Goal: Transaction & Acquisition: Purchase product/service

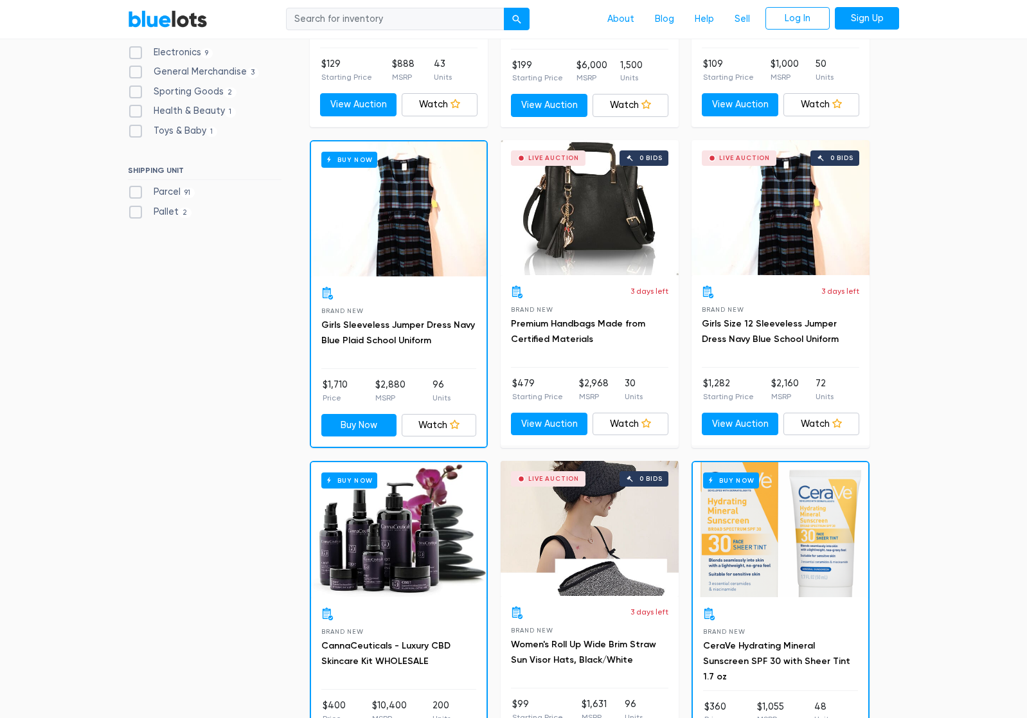
scroll to position [643, 0]
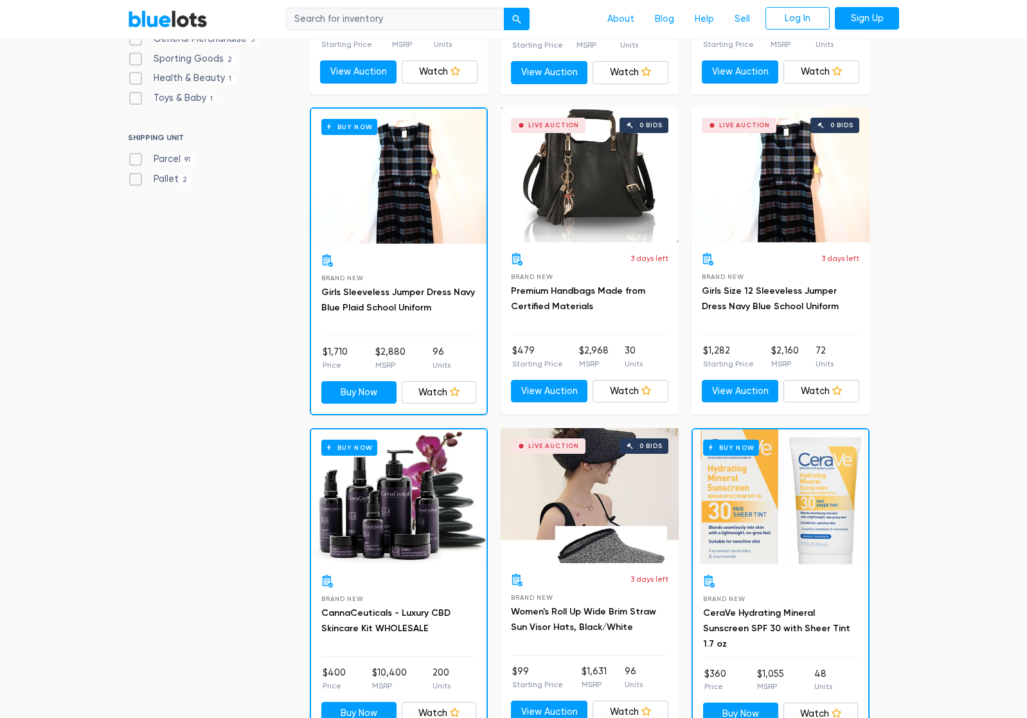
click at [596, 230] on div "Live Auction 0 bids" at bounding box center [590, 174] width 178 height 135
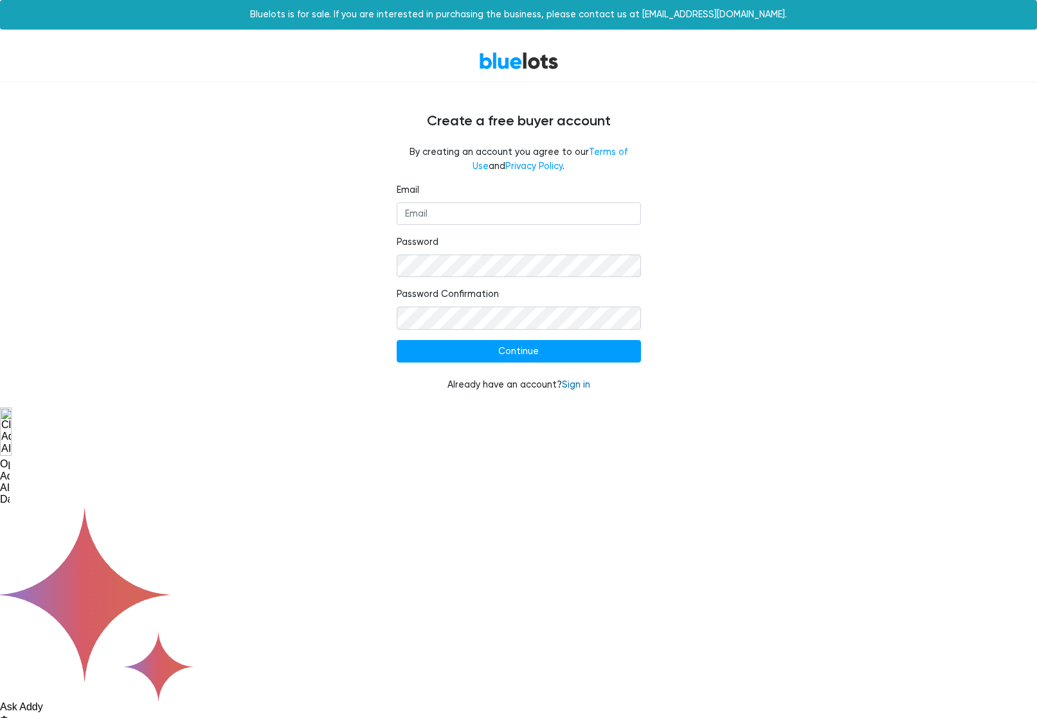
click at [578, 388] on link "Sign in" at bounding box center [576, 384] width 28 height 11
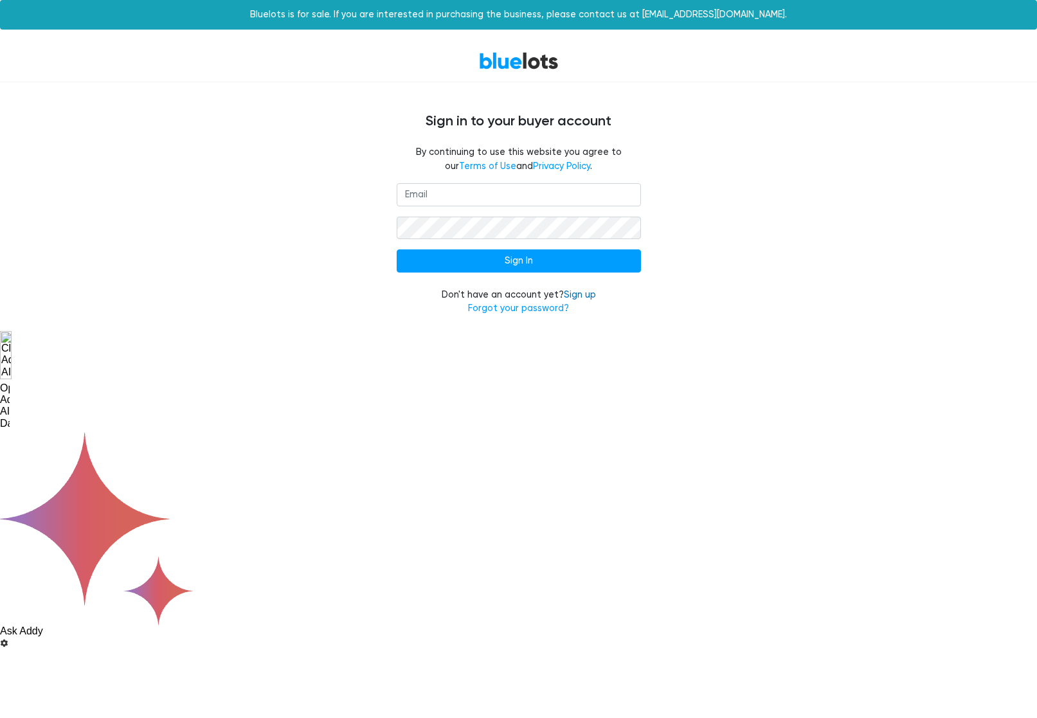
click at [582, 296] on link "Sign up" at bounding box center [580, 294] width 32 height 11
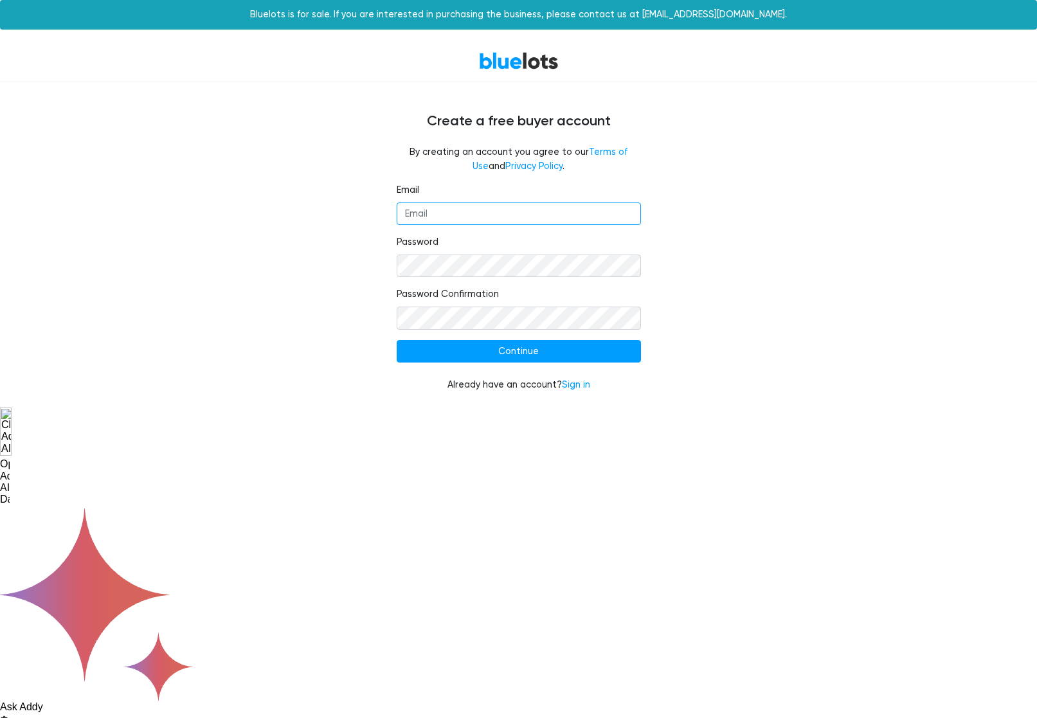
drag, startPoint x: 0, startPoint y: 0, endPoint x: 420, endPoint y: 220, distance: 474.3
click at [420, 220] on input "Email" at bounding box center [519, 213] width 244 height 23
type input "[EMAIL_ADDRESS][DOMAIN_NAME]"
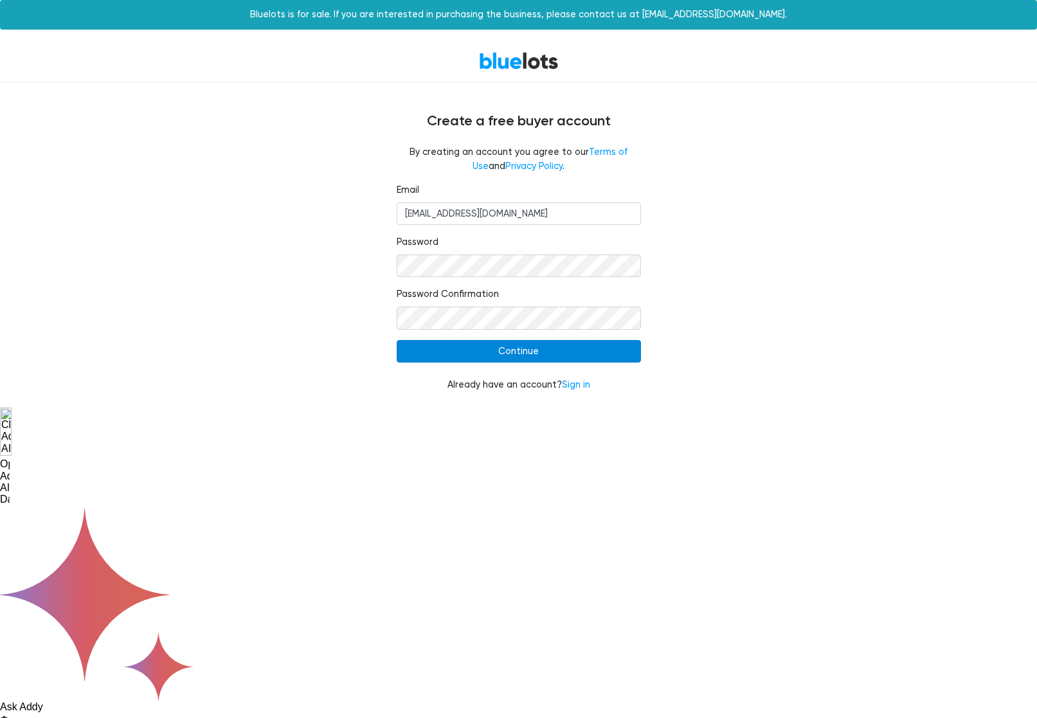
click at [499, 361] on input "Continue" at bounding box center [519, 351] width 244 height 23
click at [520, 359] on input "Continue" at bounding box center [519, 351] width 244 height 23
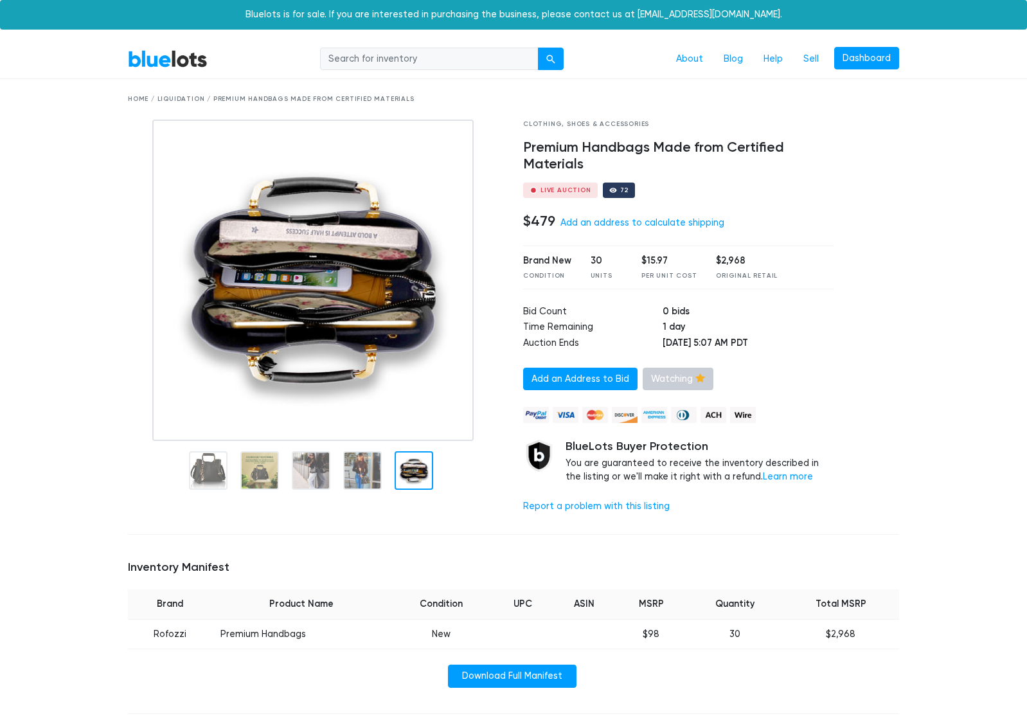
click at [680, 379] on link "Watching" at bounding box center [678, 379] width 71 height 23
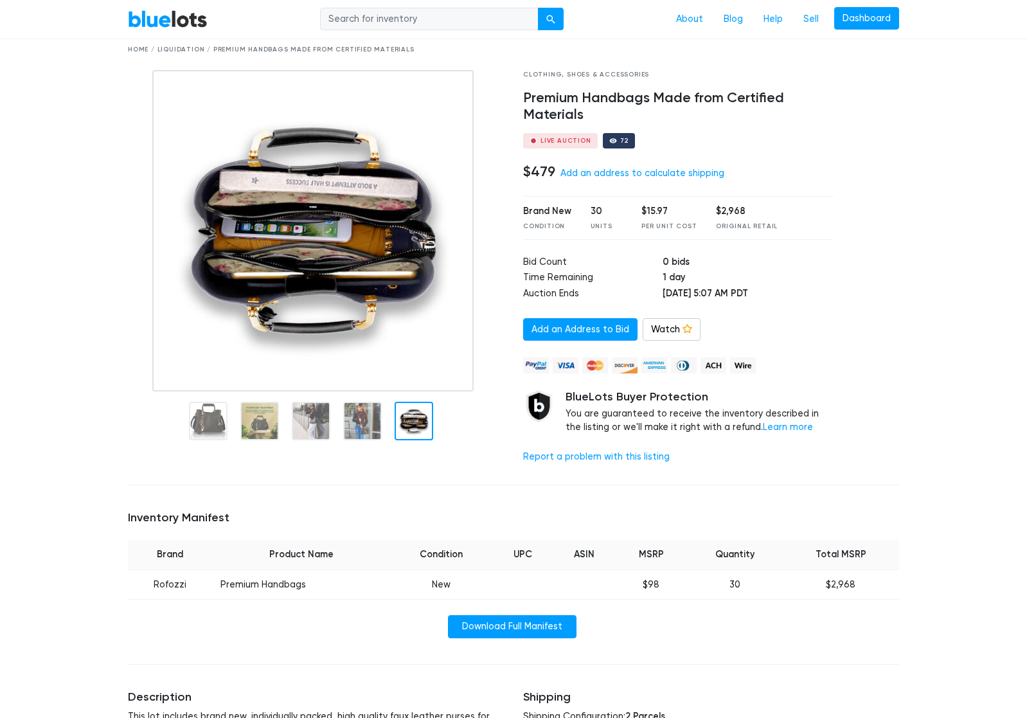
scroll to position [193, 0]
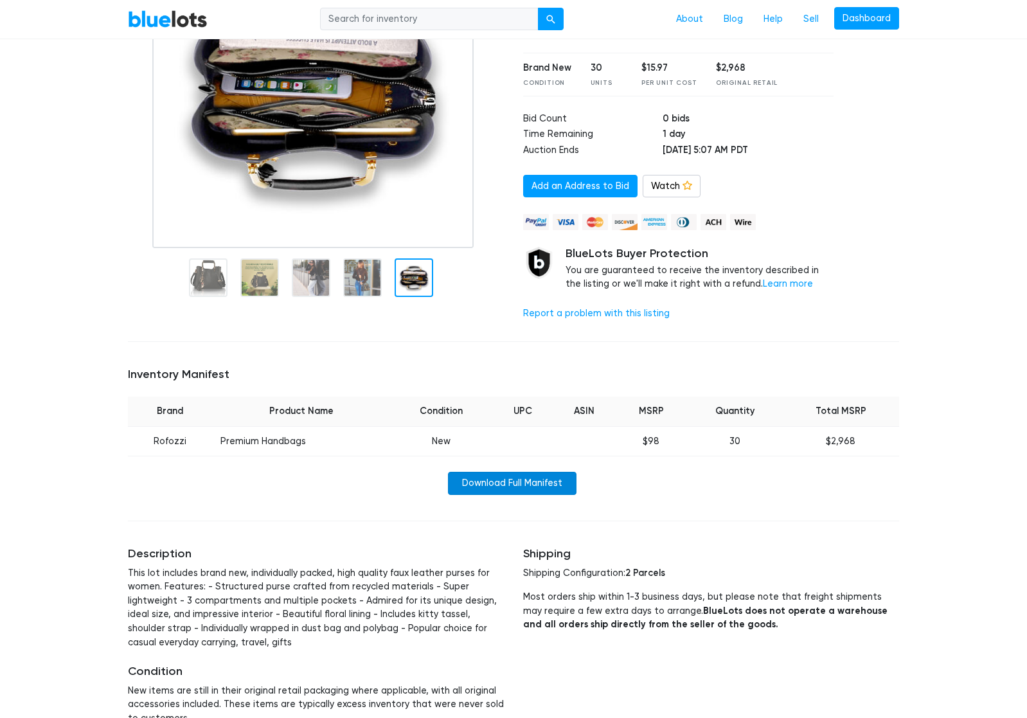
click at [529, 482] on link "Download Full Manifest" at bounding box center [512, 483] width 129 height 23
click at [303, 355] on div "Inventory Manifest Brand Product Name Condition UPC ASIN MSRP Quantity Total MS…" at bounding box center [513, 431] width 790 height 158
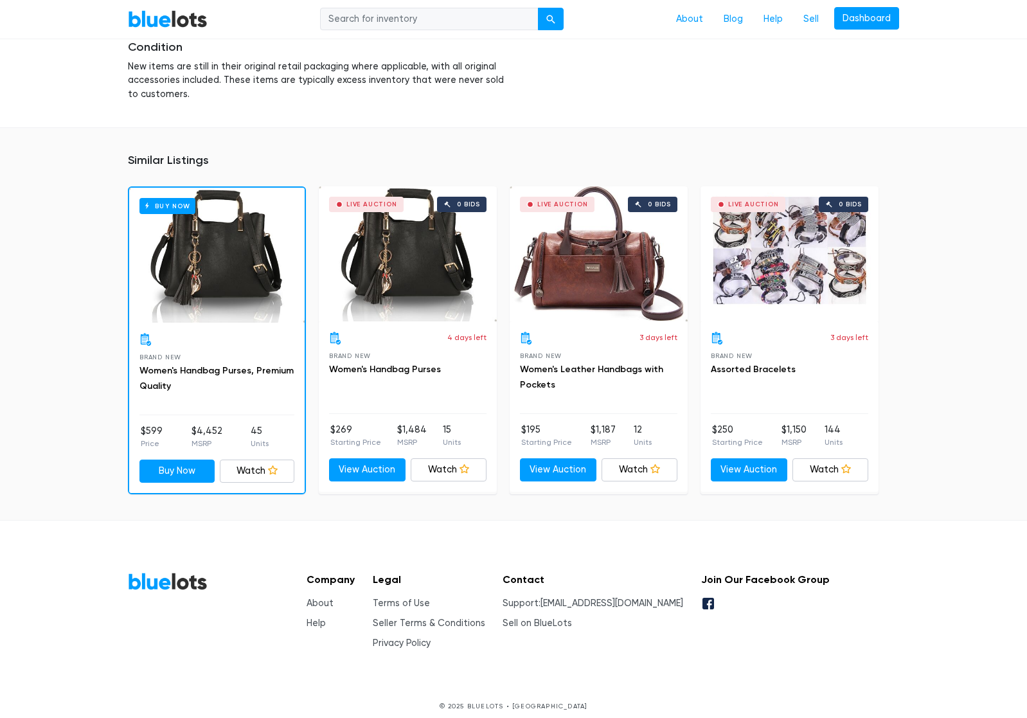
scroll to position [829, 0]
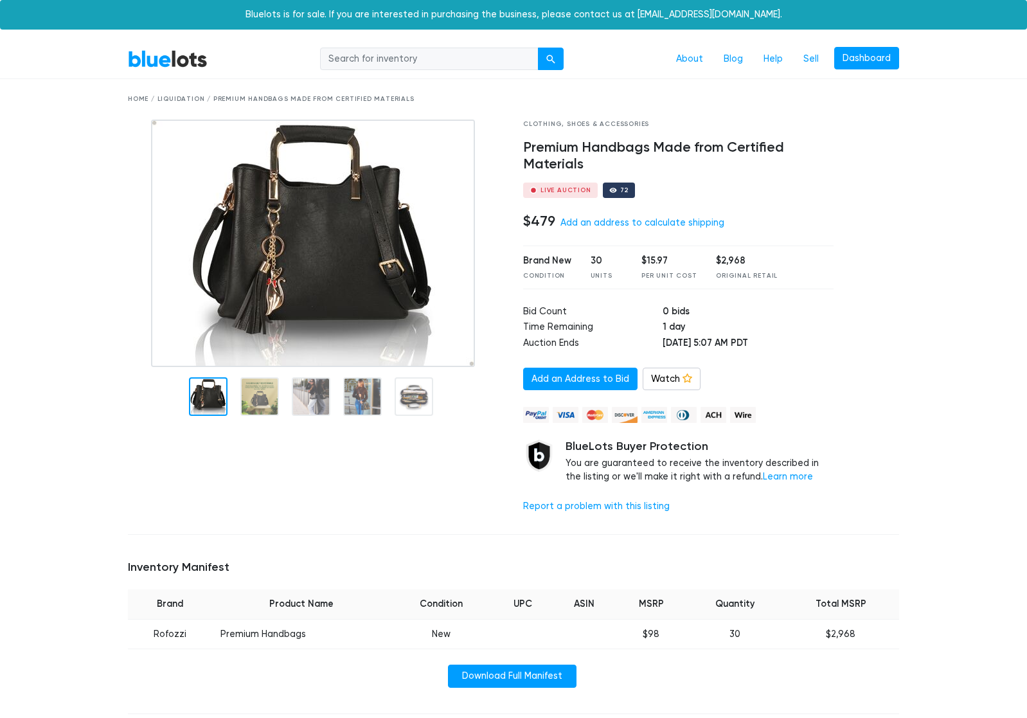
click at [166, 64] on link "BlueLots" at bounding box center [168, 58] width 80 height 19
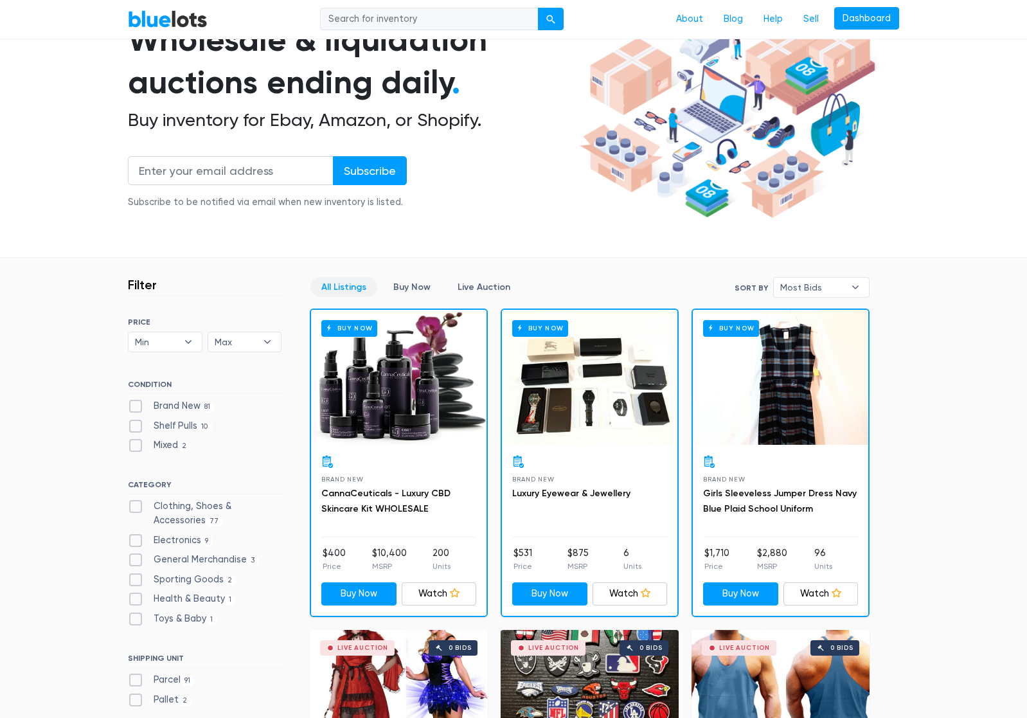
scroll to position [129, 0]
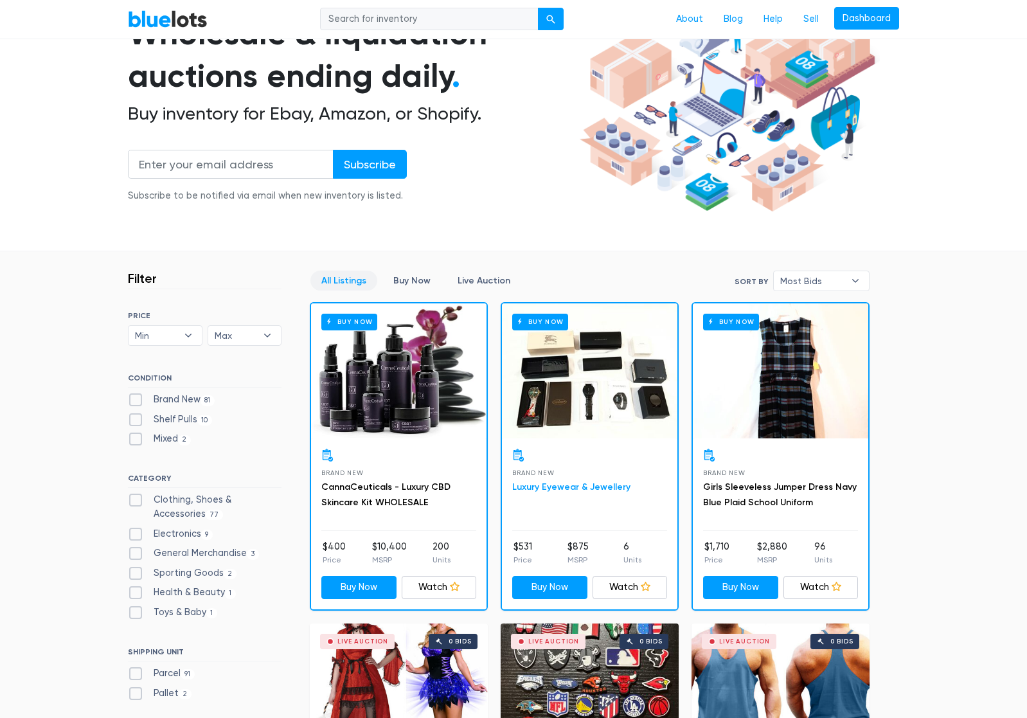
click at [561, 489] on link "Luxury Eyewear & Jewellery" at bounding box center [571, 486] width 118 height 11
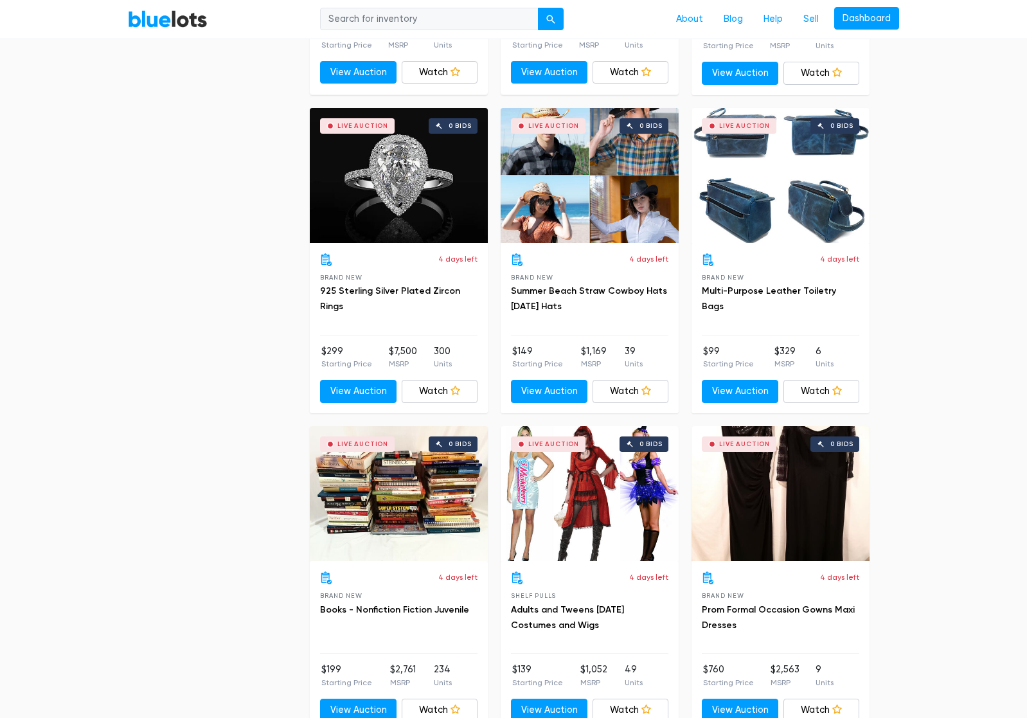
scroll to position [5421, 0]
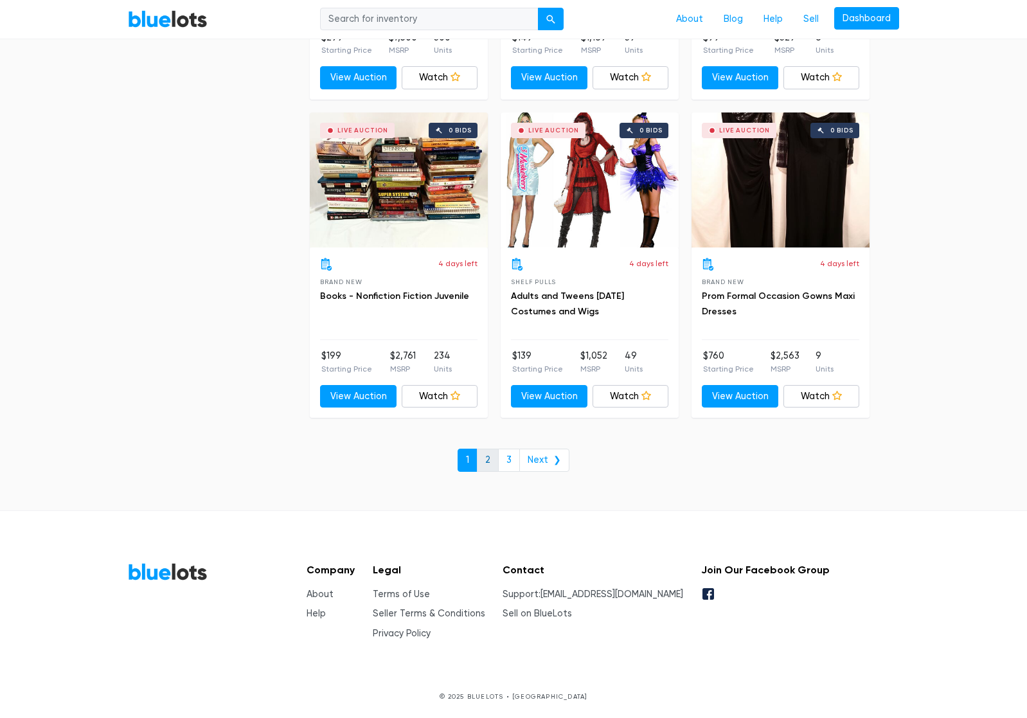
click at [489, 456] on link "2" at bounding box center [488, 460] width 22 height 23
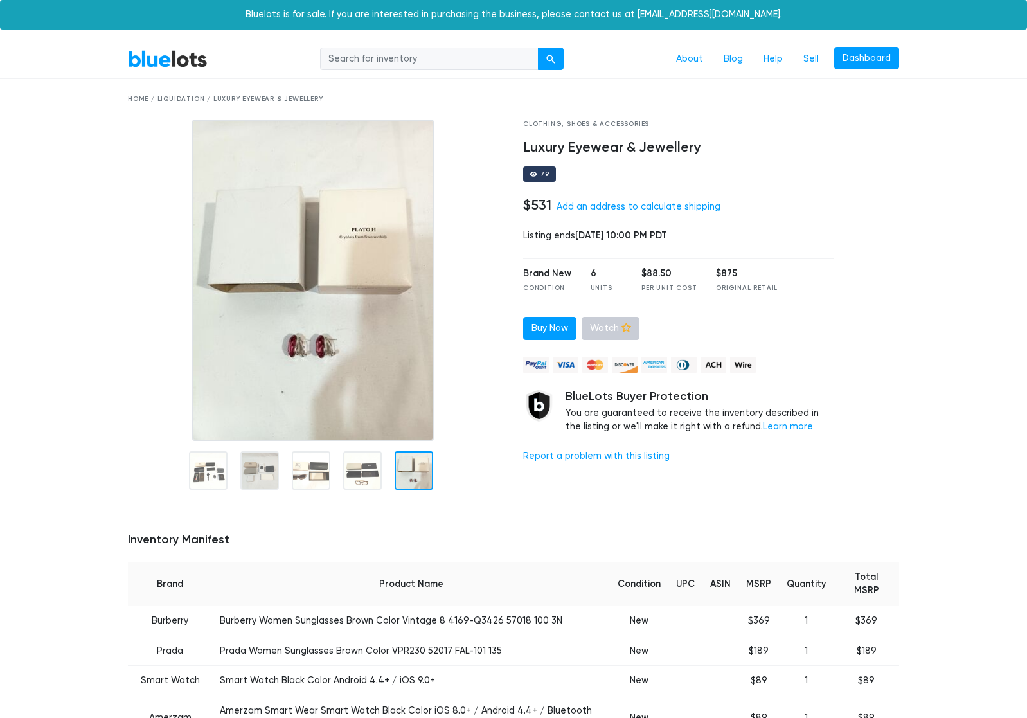
click at [614, 335] on link "Watch" at bounding box center [611, 328] width 58 height 23
click at [537, 328] on link "Buy Now" at bounding box center [549, 328] width 53 height 23
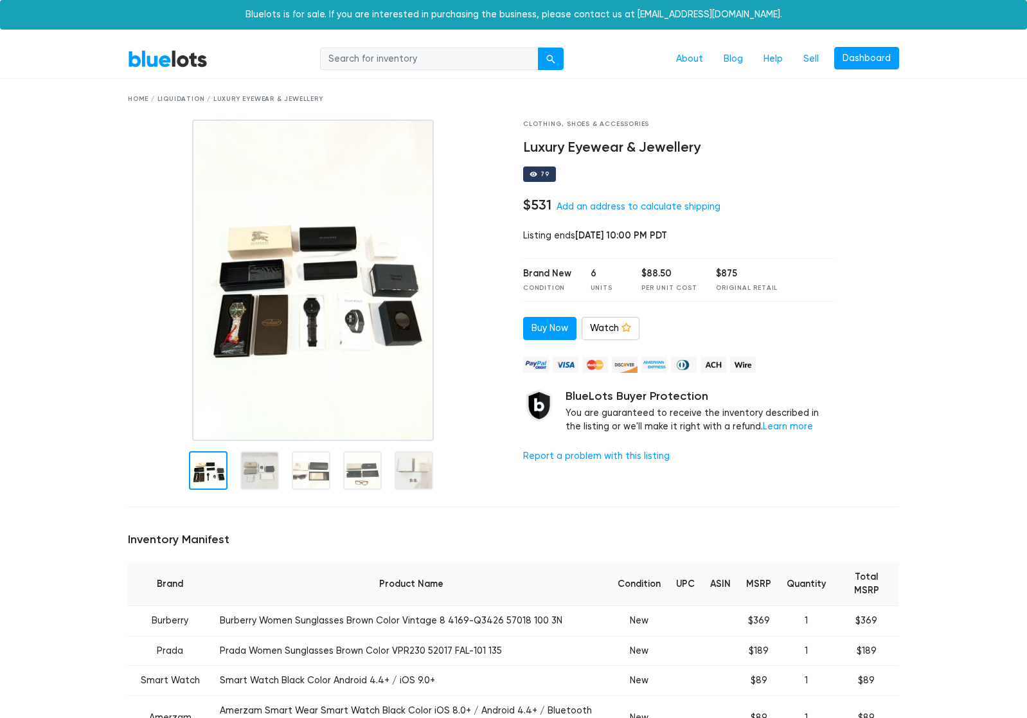
scroll to position [193, 0]
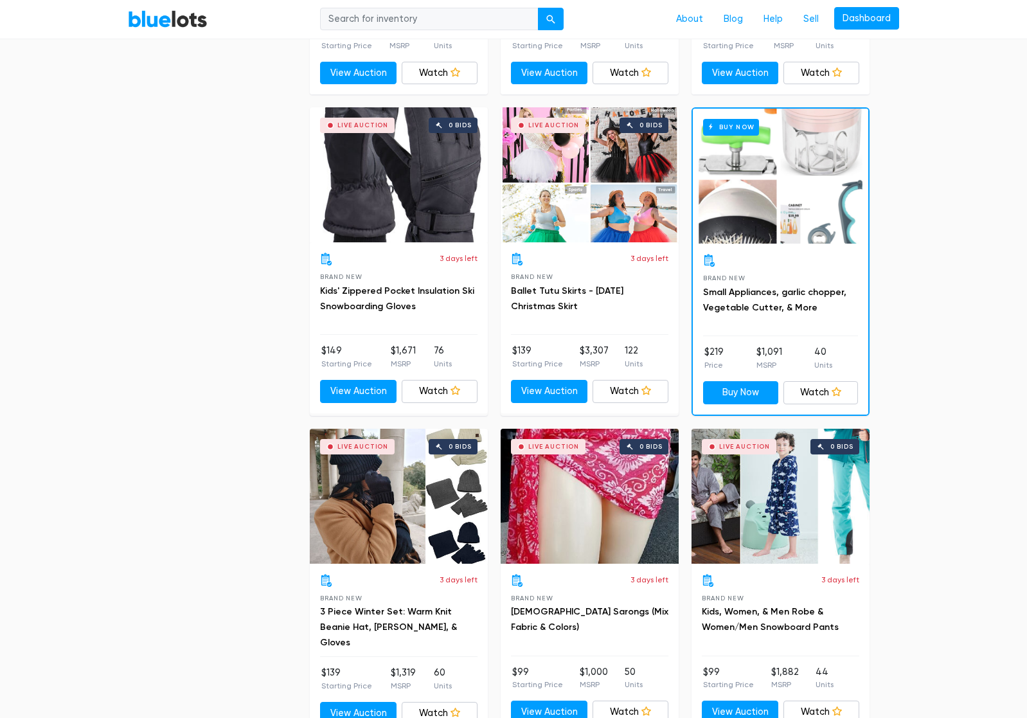
scroll to position [1093, 0]
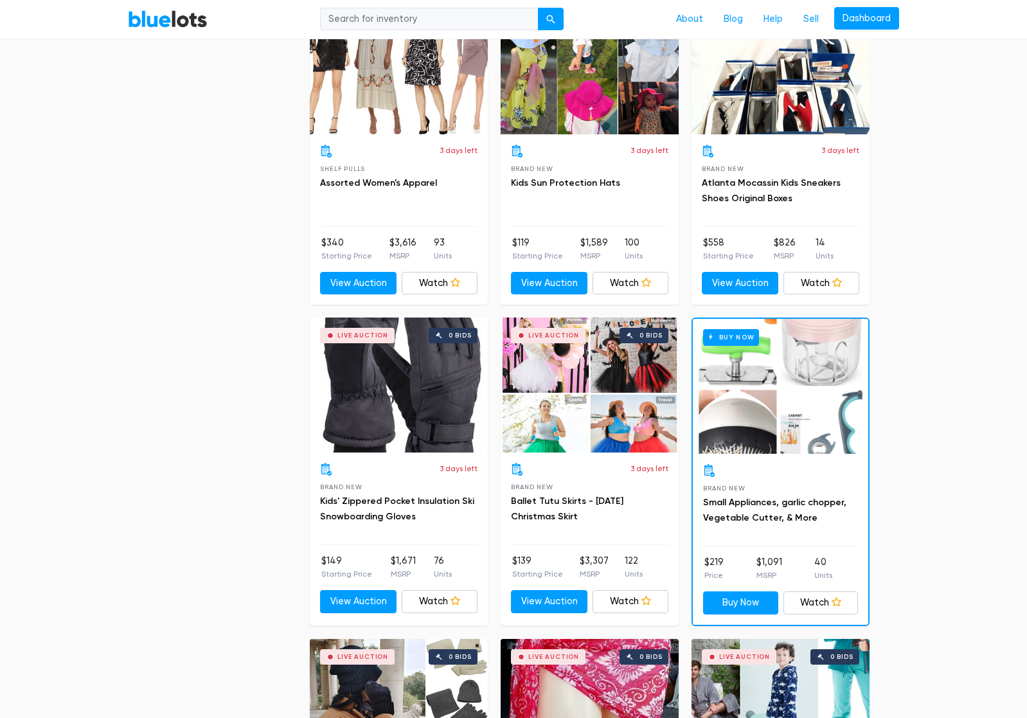
click at [154, 11] on link "BlueLots" at bounding box center [168, 19] width 80 height 19
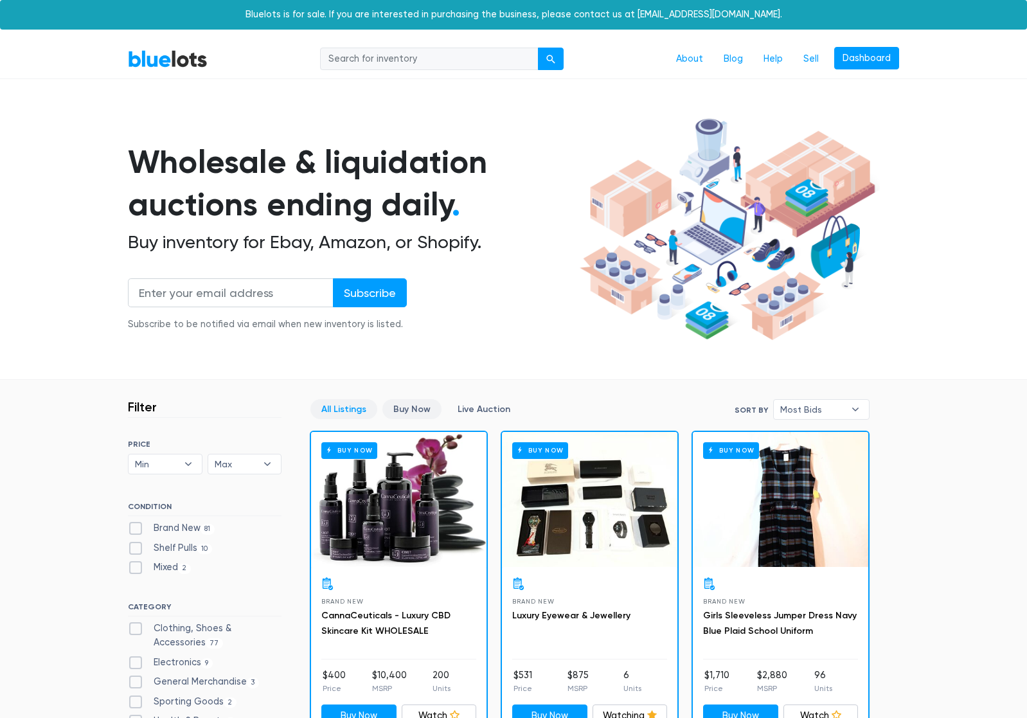
click at [394, 406] on link "Buy Now" at bounding box center [411, 409] width 59 height 20
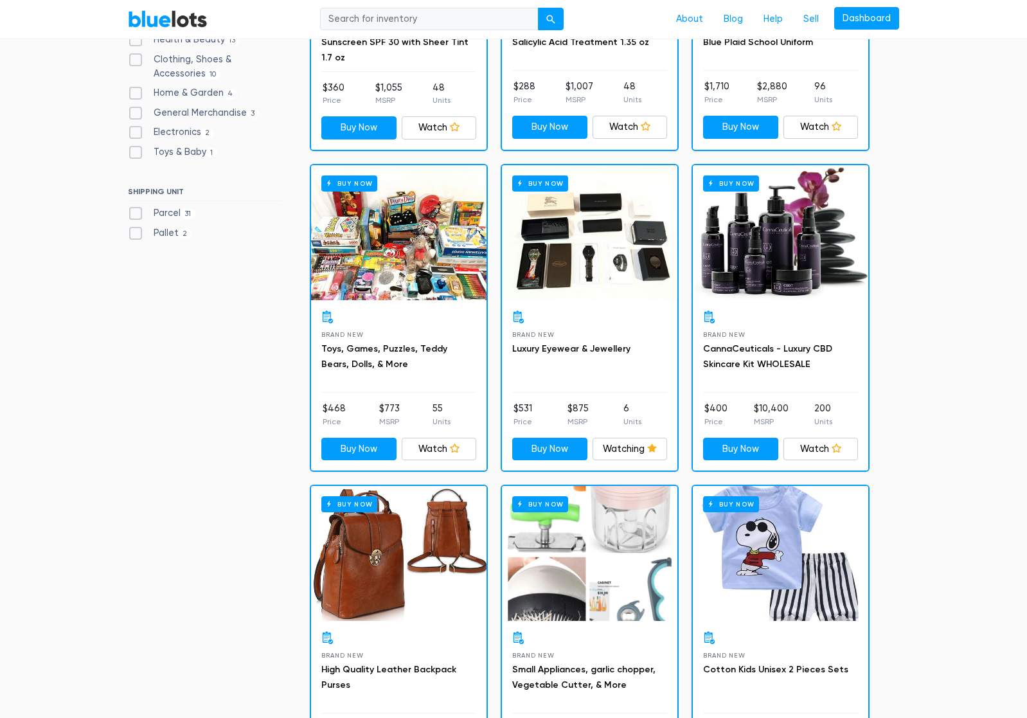
scroll to position [667, 0]
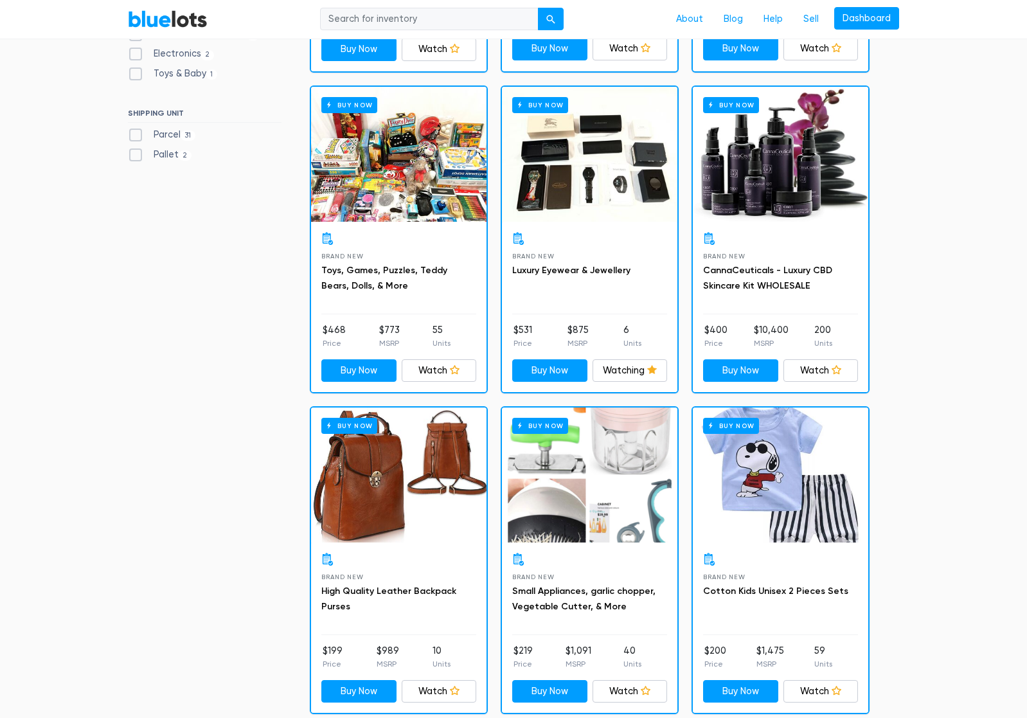
drag, startPoint x: 713, startPoint y: 147, endPoint x: 737, endPoint y: 130, distance: 30.0
click at [737, 130] on div "Buy Now" at bounding box center [780, 154] width 175 height 135
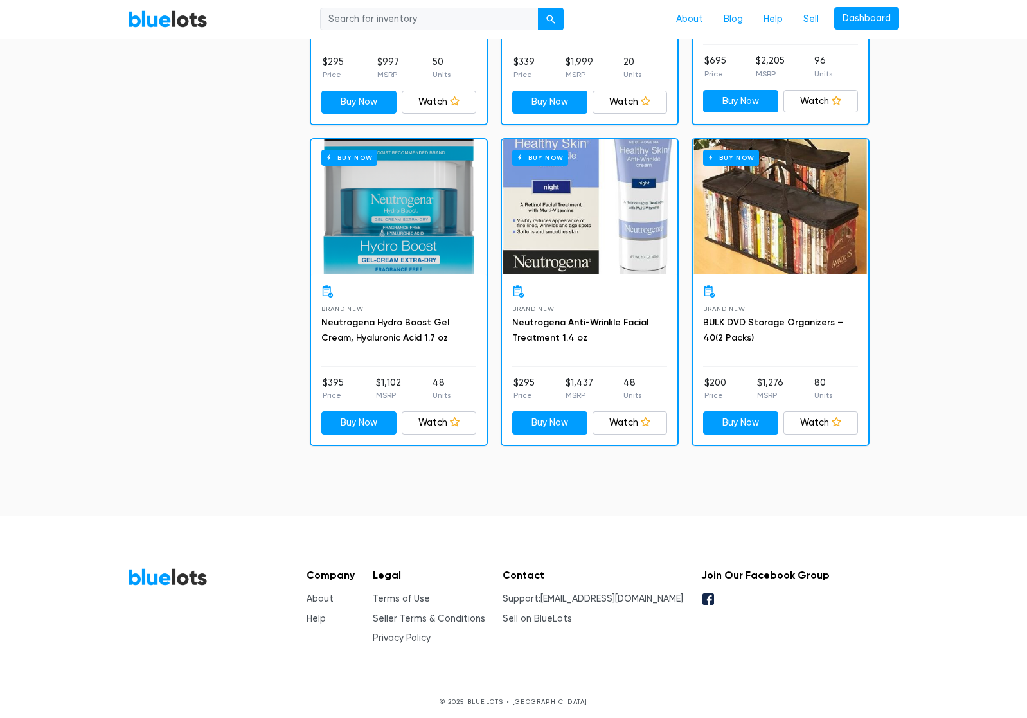
scroll to position [3510, 0]
